Goal: Download file/media

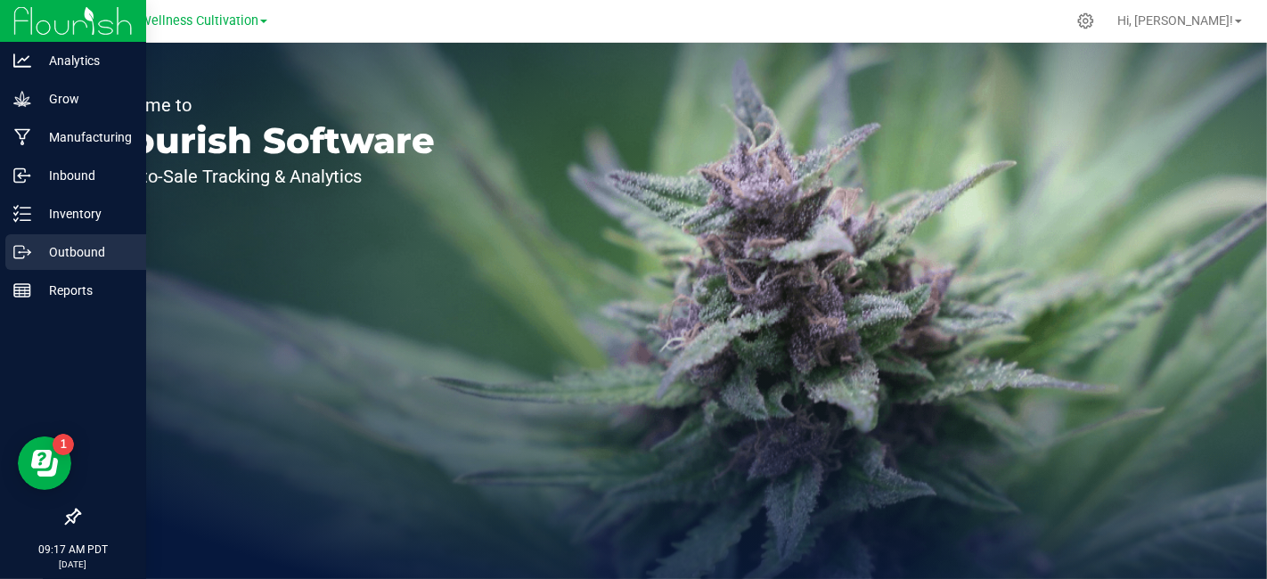
click at [84, 256] on p "Outbound" at bounding box center [84, 252] width 107 height 21
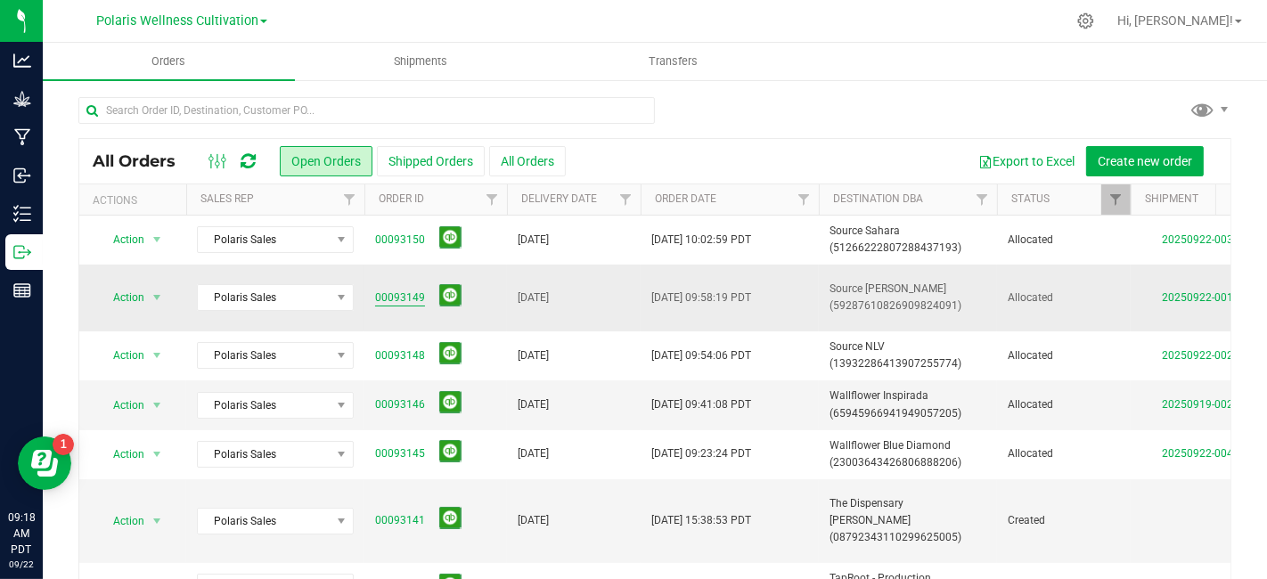
click at [403, 299] on link "00093149" at bounding box center [400, 298] width 50 height 17
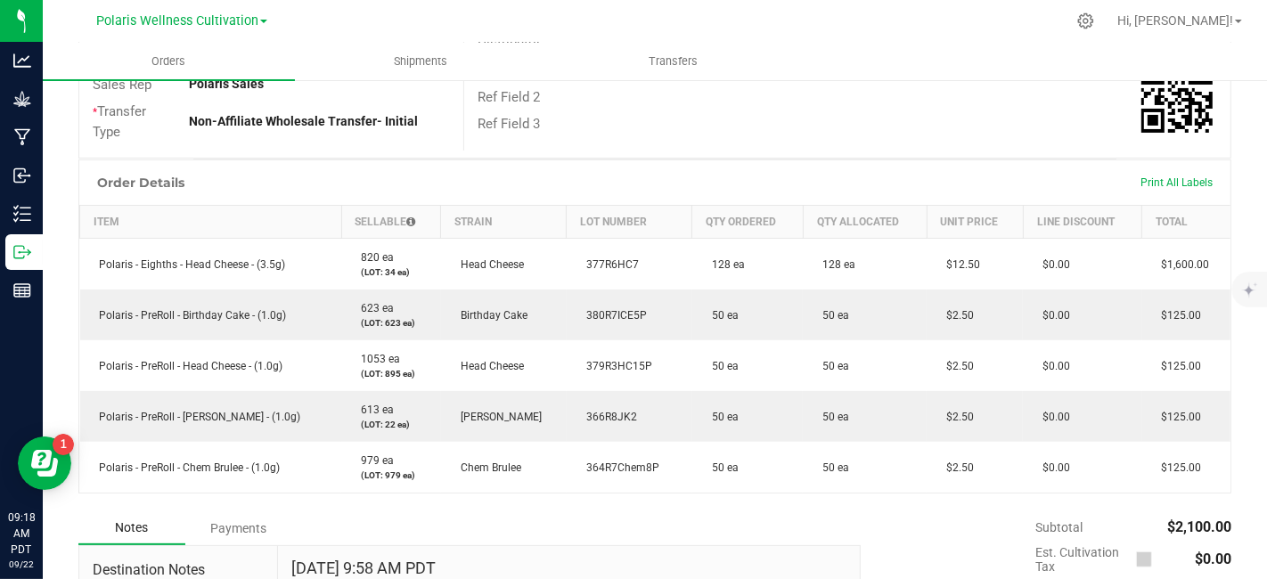
scroll to position [413, 0]
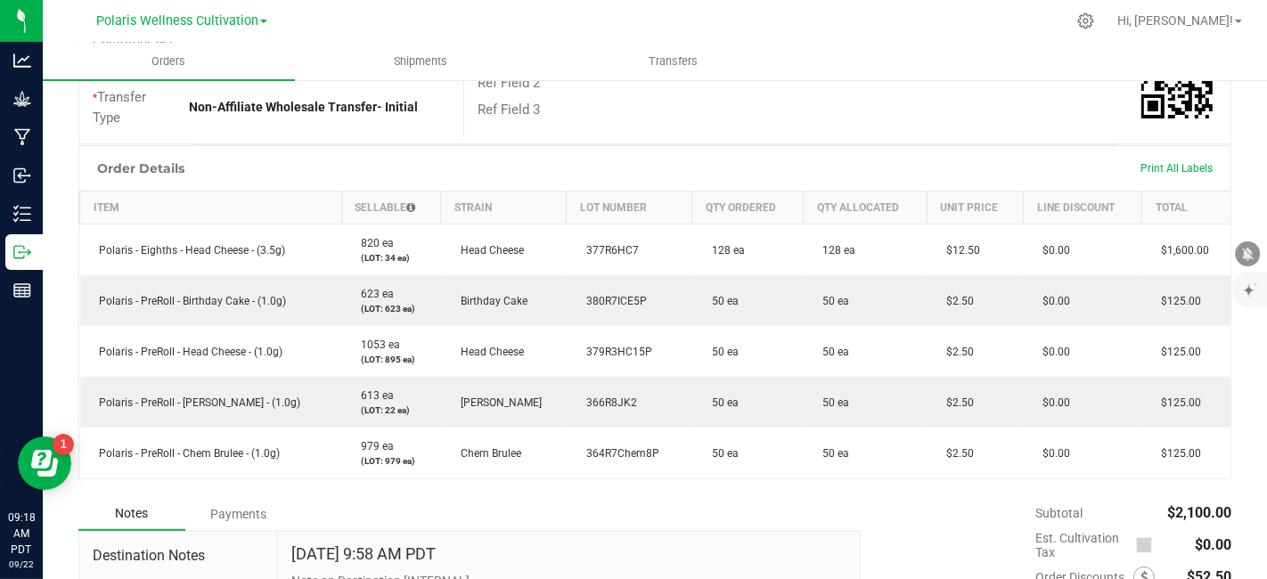
drag, startPoint x: 1258, startPoint y: 245, endPoint x: 1255, endPoint y: 139, distance: 106.1
click at [1255, 139] on body "Analytics Grow Manufacturing Inbound Inventory Outbound Reports 09:18 AM PDT [D…" at bounding box center [633, 289] width 1267 height 579
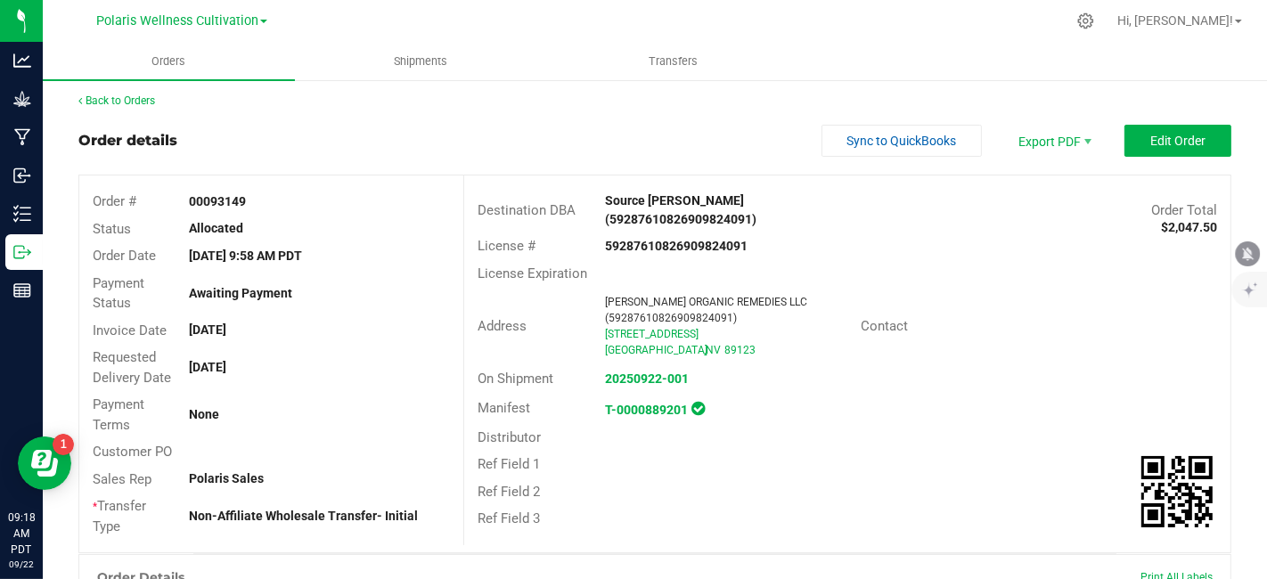
scroll to position [0, 0]
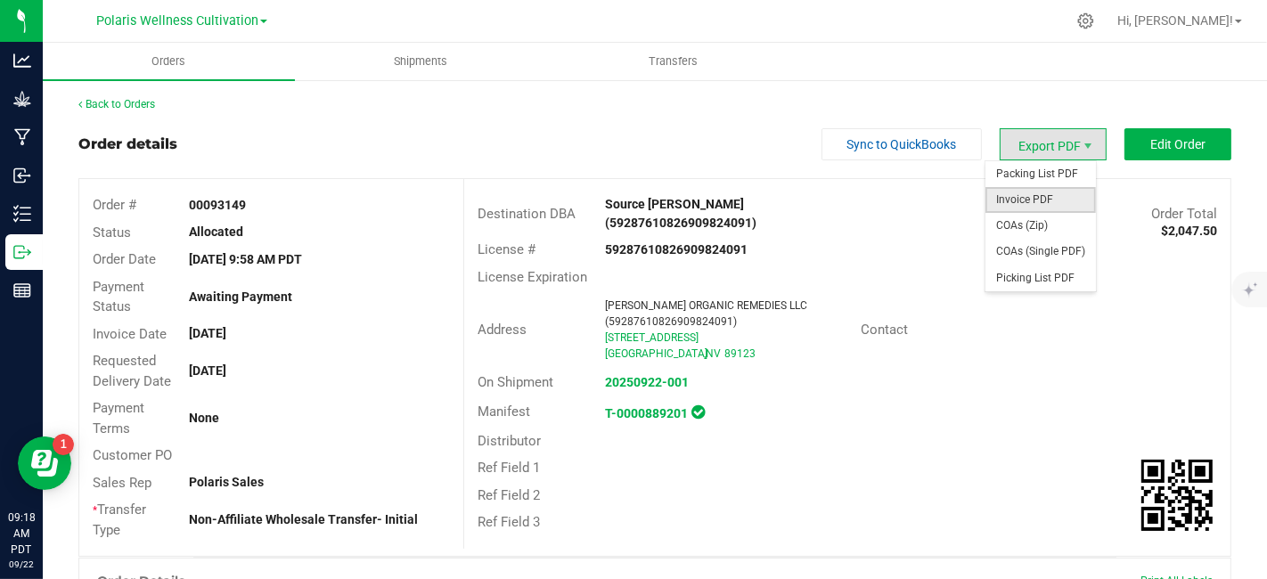
click at [1059, 198] on span "Invoice PDF" at bounding box center [1041, 200] width 111 height 26
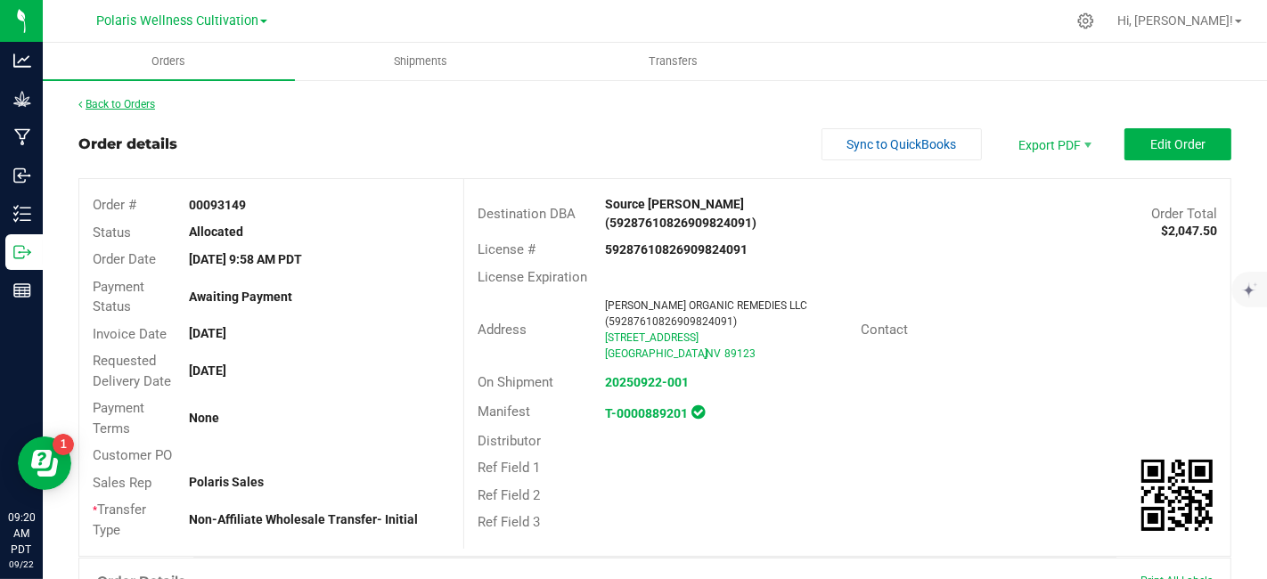
click at [135, 107] on link "Back to Orders" at bounding box center [116, 104] width 77 height 12
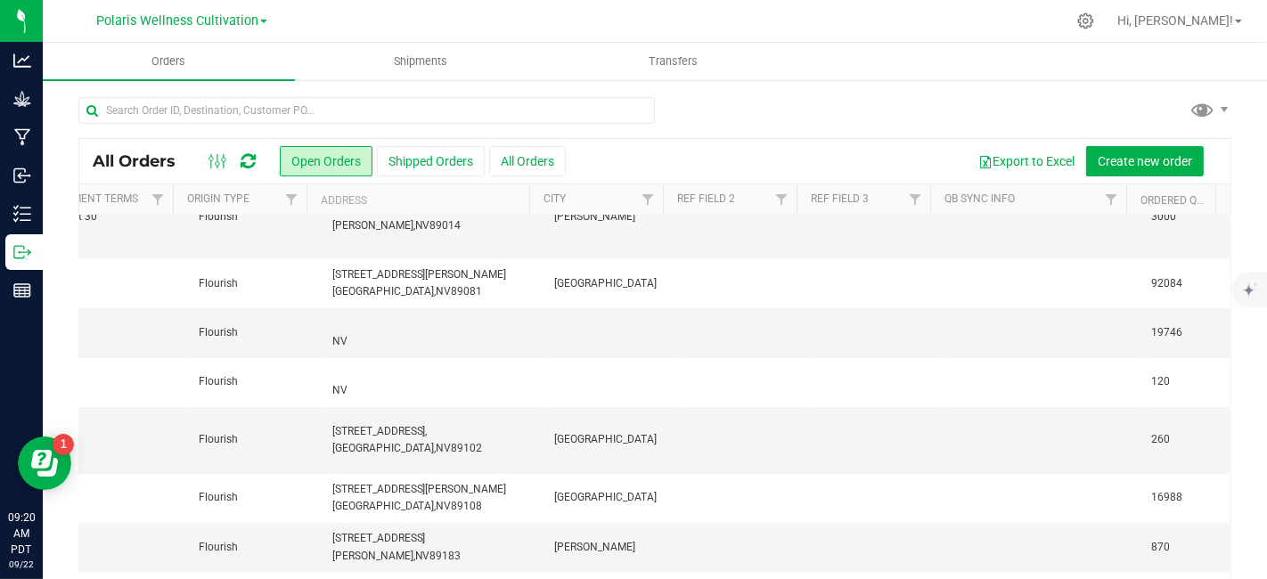
scroll to position [0, 2541]
